Goal: Navigation & Orientation: Go to known website

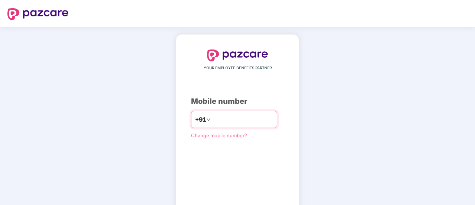
type input "**********"
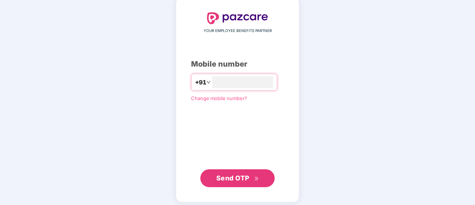
click at [247, 175] on span "Send OTP" at bounding box center [233, 178] width 33 height 8
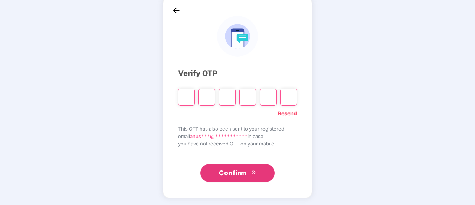
type input "*"
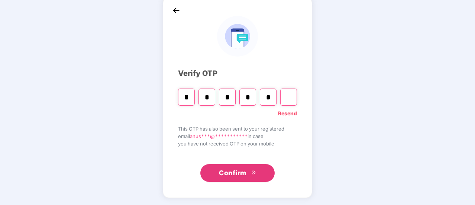
type input "*"
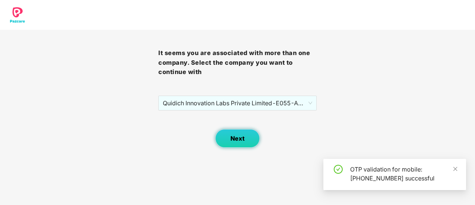
click at [251, 134] on button "Next" at bounding box center [237, 138] width 45 height 19
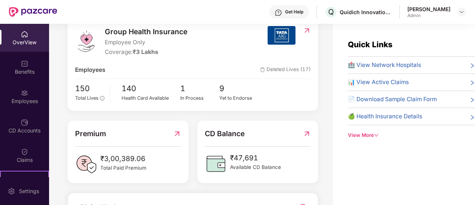
scroll to position [112, 0]
